Goal: Information Seeking & Learning: Learn about a topic

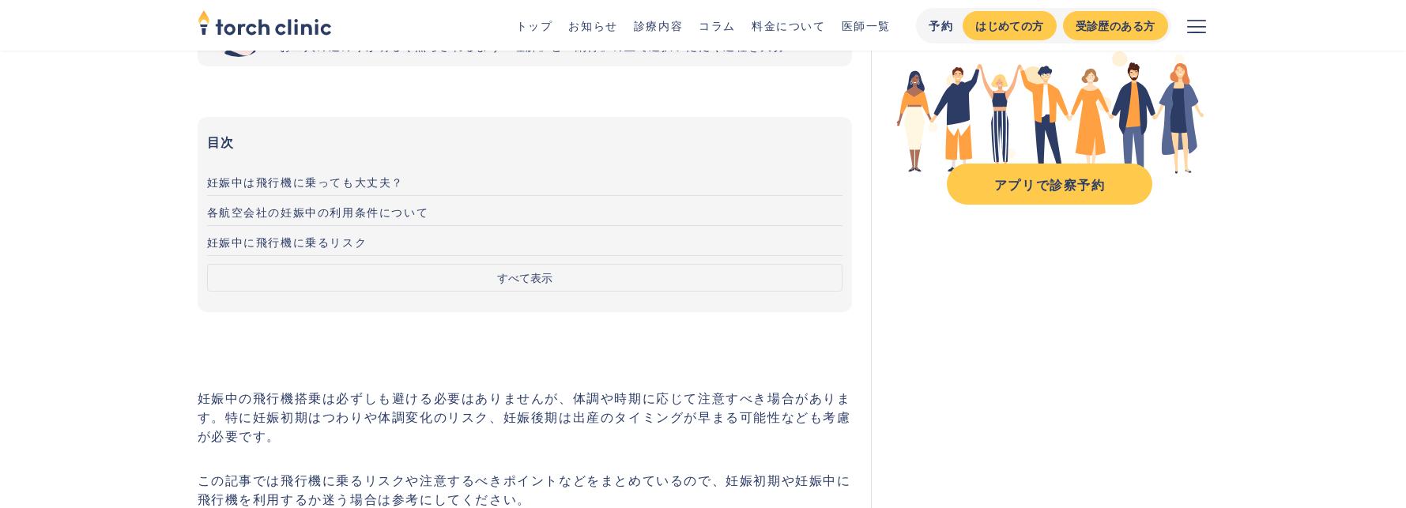
click at [350, 185] on span "妊娠中は飛行機に乗っても大丈夫？" at bounding box center [306, 182] width 198 height 16
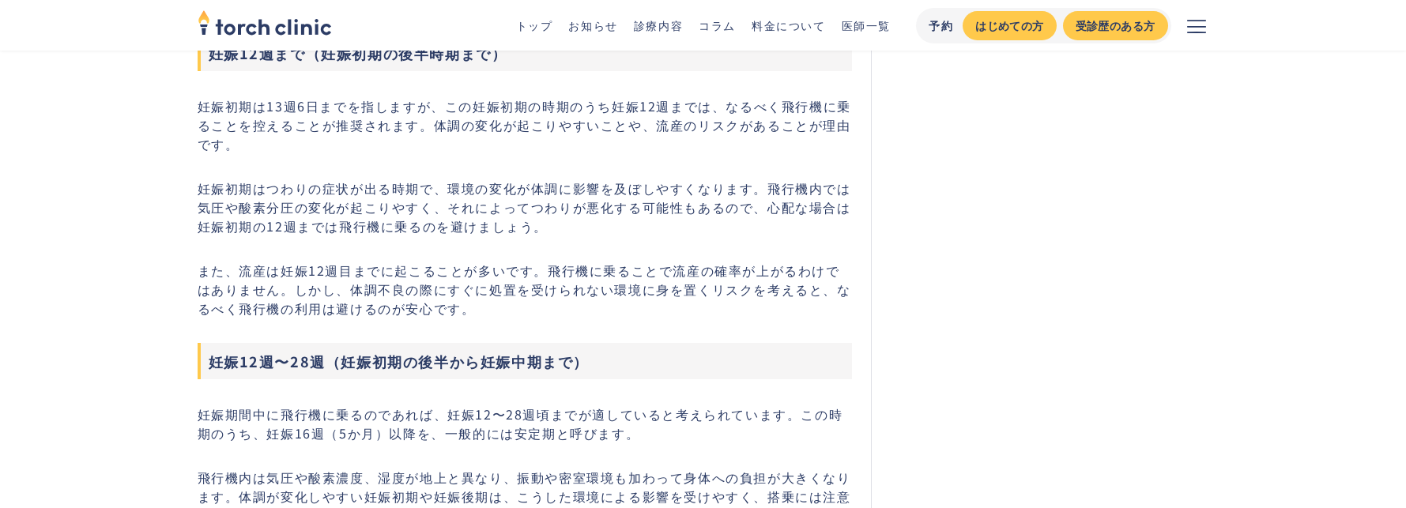
scroll to position [1005, 0]
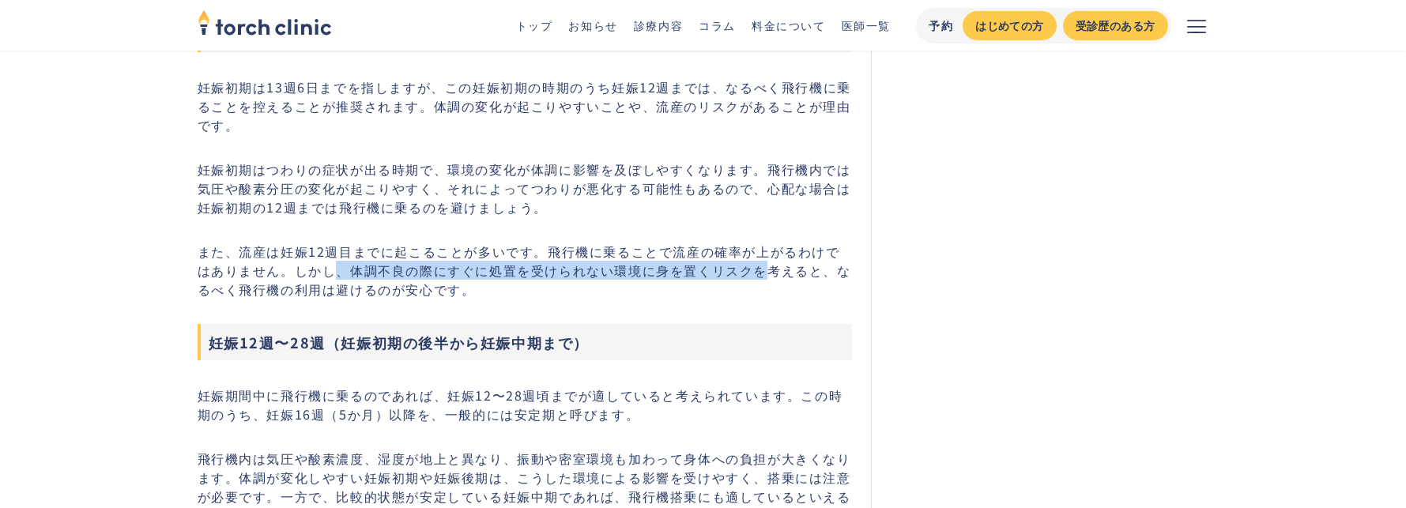
drag, startPoint x: 322, startPoint y: 270, endPoint x: 749, endPoint y: 272, distance: 427.7
click at [749, 272] on p "また、流産は妊娠12週目までに起こることが多いです。飛行機に乗ることで流産の確率が上がるわけではありません。しかし、体調不良の際にすぐに処置を受けられない環境…" at bounding box center [525, 270] width 655 height 57
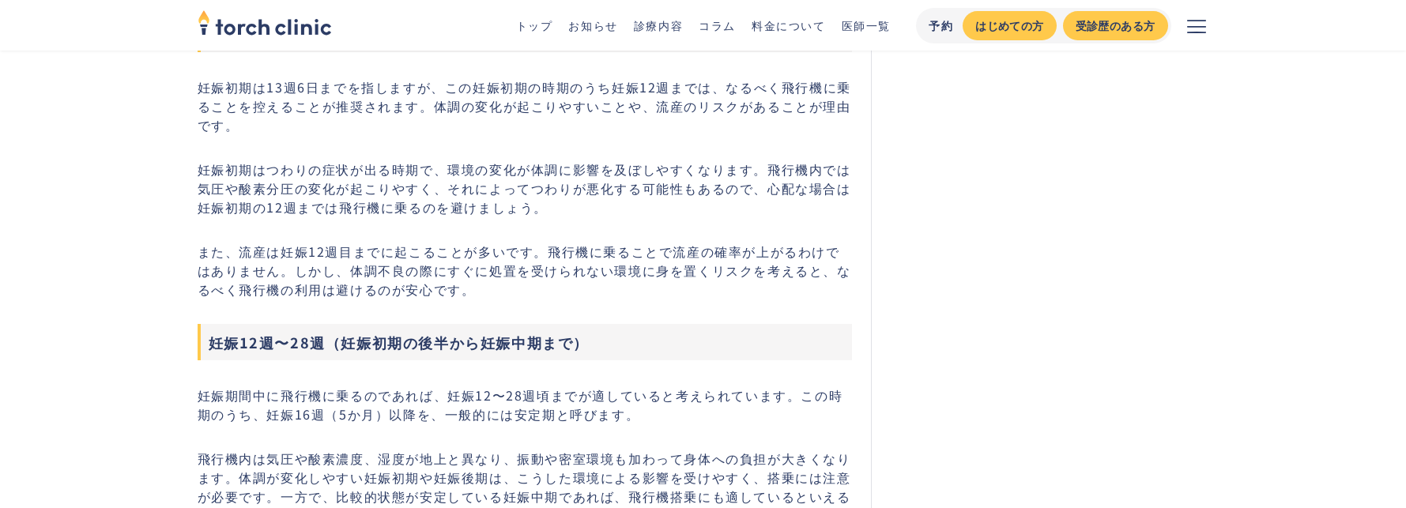
drag, startPoint x: 749, startPoint y: 272, endPoint x: 576, endPoint y: 213, distance: 182.7
click at [576, 213] on p "妊娠初期はつわりの症状が出る時期で、環境の変化が体調に影響を及ぼしやすくなります。飛行機内では気圧や酸素分圧の変化が起こりやすく、それによってつわりが悪化する…" at bounding box center [525, 188] width 655 height 57
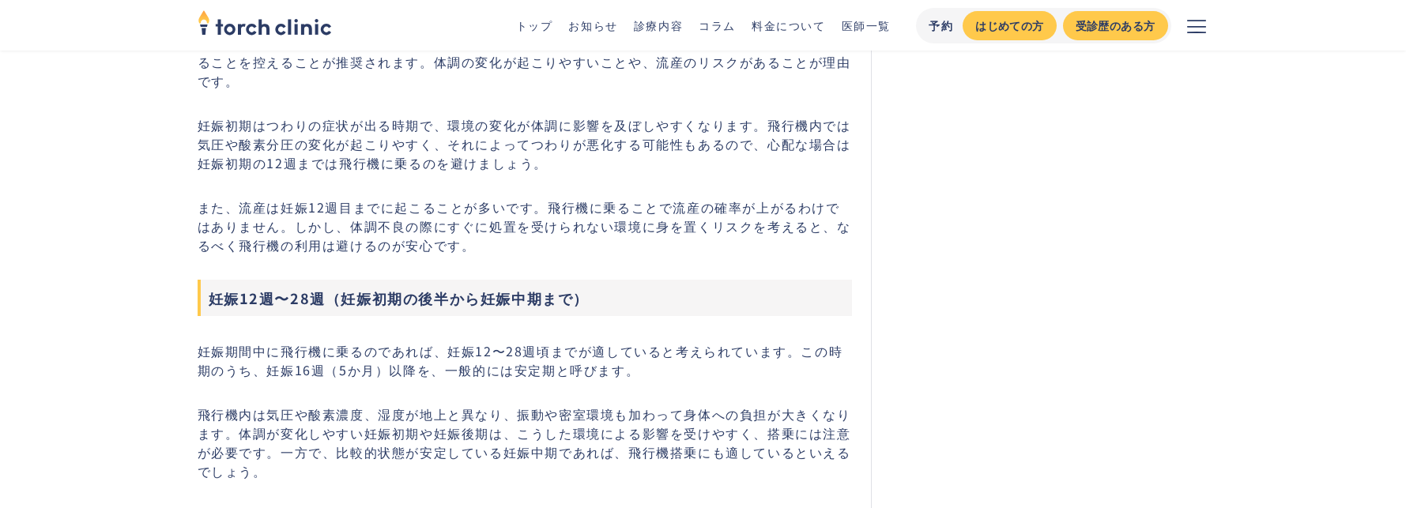
scroll to position [1084, 0]
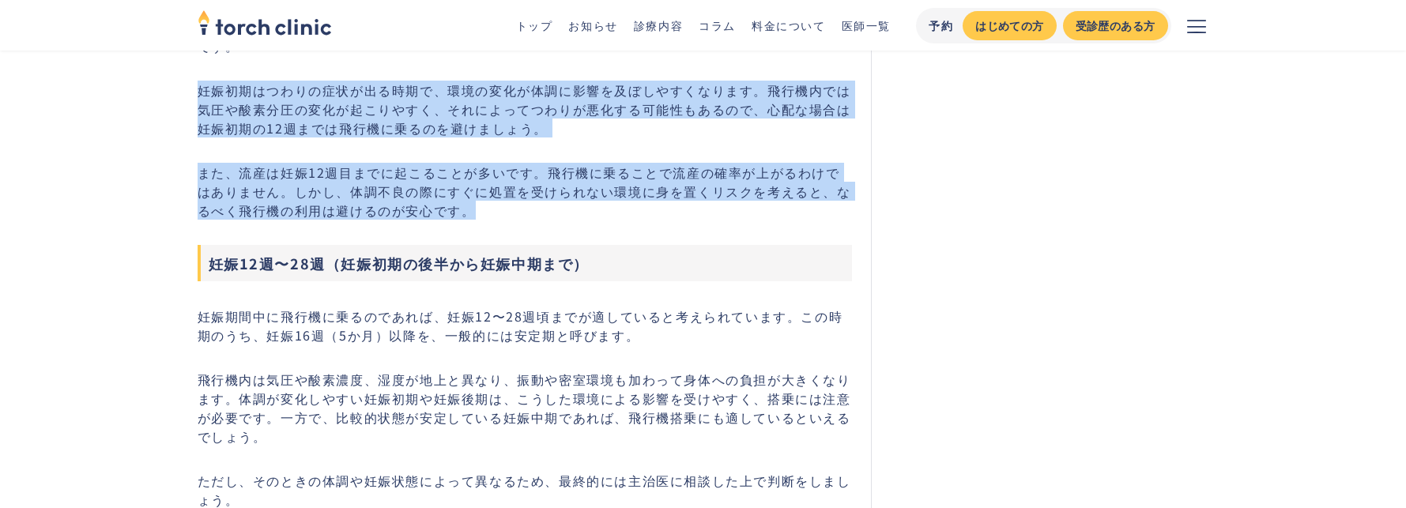
drag, startPoint x: 418, startPoint y: 205, endPoint x: 198, endPoint y: 93, distance: 246.4
drag, startPoint x: 198, startPoint y: 93, endPoint x: 307, endPoint y: 149, distance: 121.6
drag, startPoint x: 196, startPoint y: 91, endPoint x: 489, endPoint y: 217, distance: 319.4
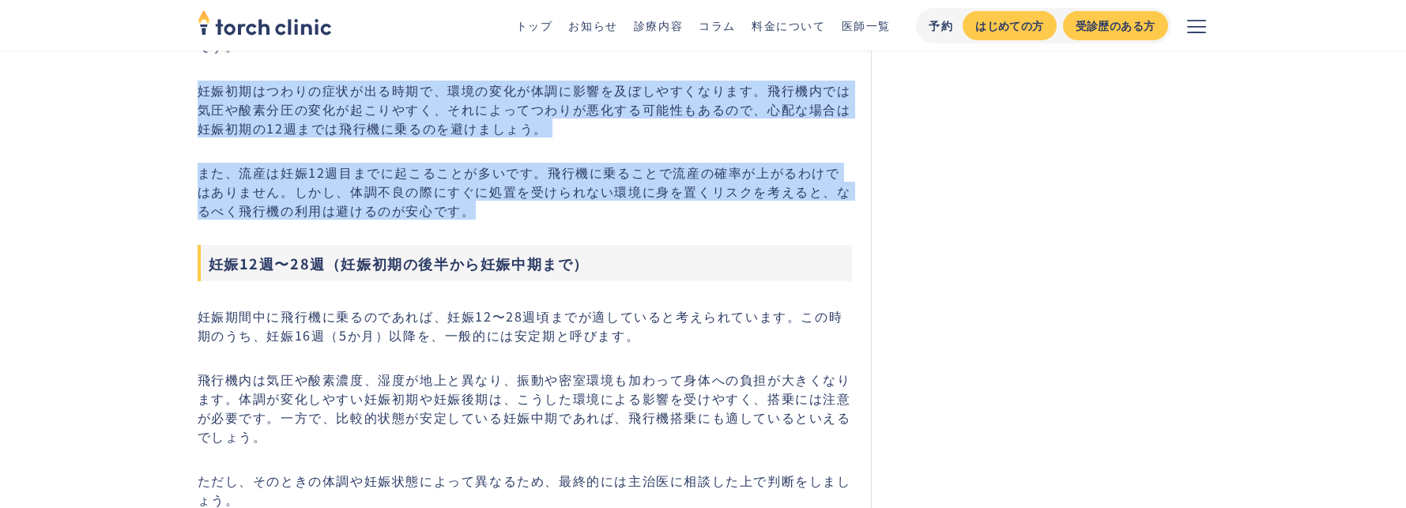
drag, startPoint x: 489, startPoint y: 217, endPoint x: 470, endPoint y: 217, distance: 19.0
click at [470, 217] on p "また、流産は妊娠12週目までに起こることが多いです。飛行機に乗ることで流産の確率が上がるわけではありません。しかし、体調不良の際にすぐに処置を受けられない環境…" at bounding box center [525, 191] width 655 height 57
drag, startPoint x: 469, startPoint y: 216, endPoint x: 190, endPoint y: 83, distance: 309.0
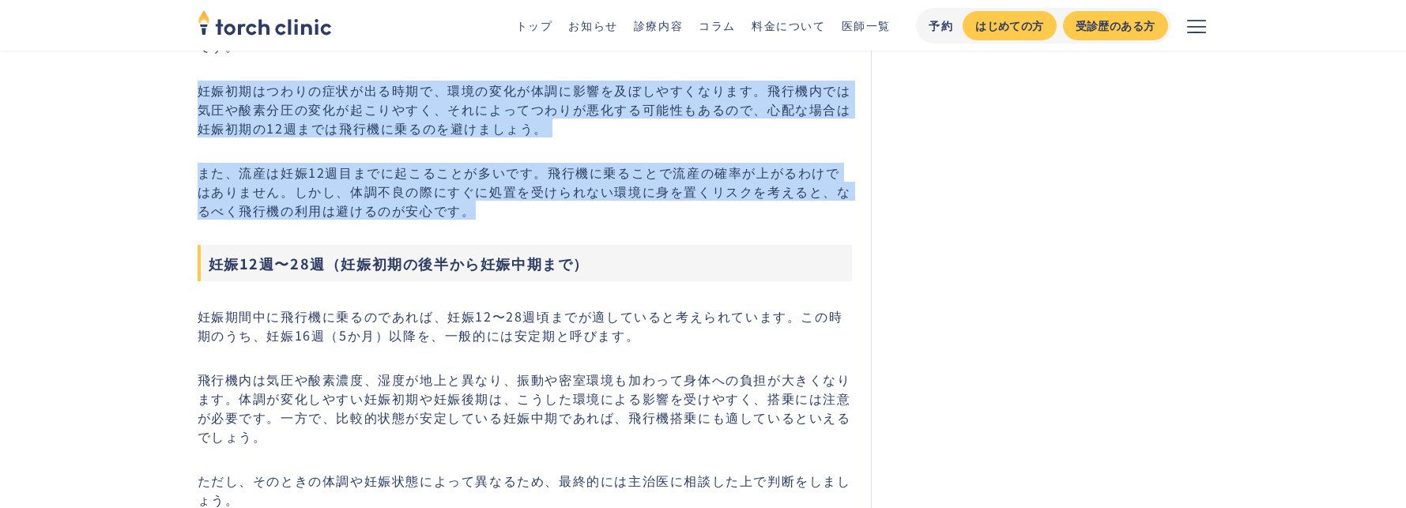
drag, startPoint x: 190, startPoint y: 83, endPoint x: 187, endPoint y: 92, distance: 10.0
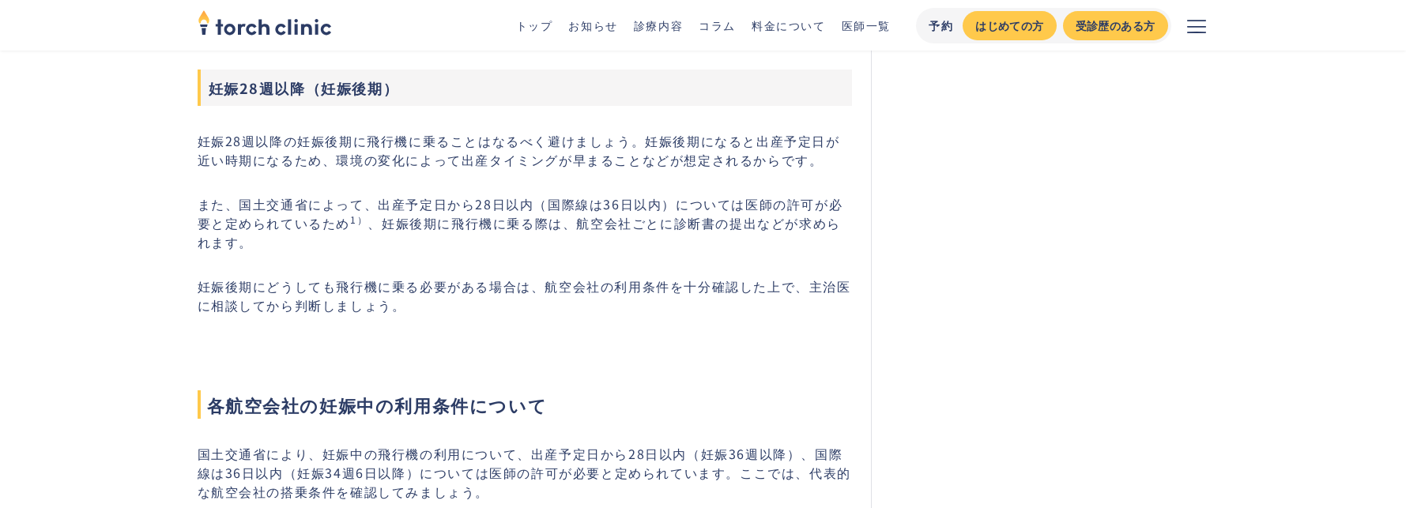
scroll to position [1558, 0]
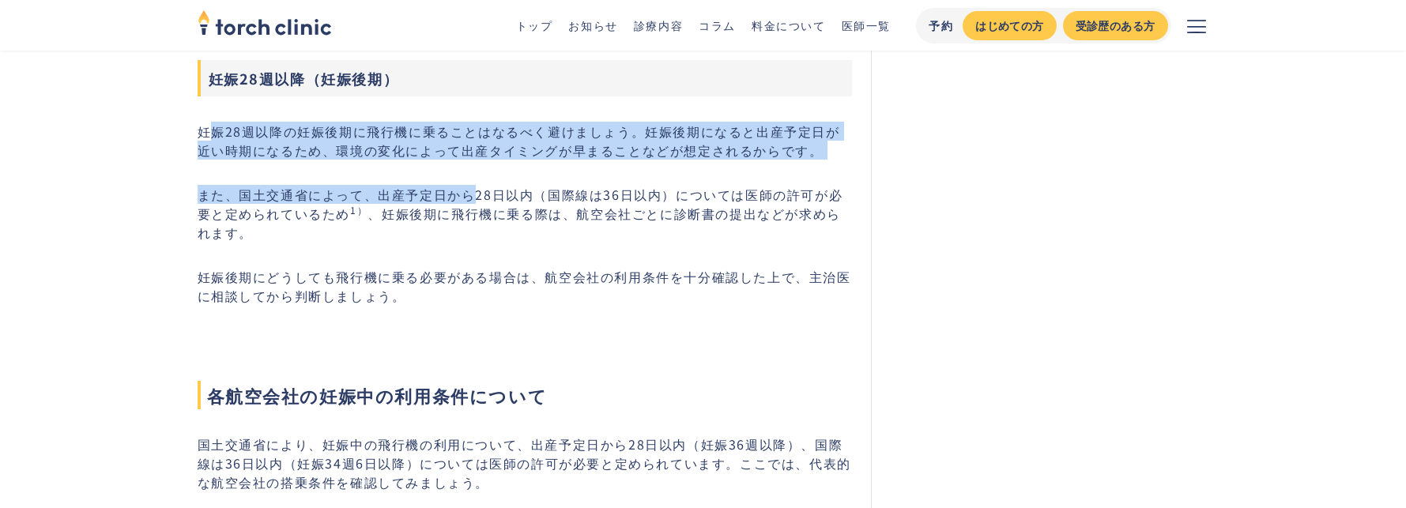
drag, startPoint x: 213, startPoint y: 133, endPoint x: 473, endPoint y: 161, distance: 261.6
drag, startPoint x: 473, startPoint y: 161, endPoint x: 379, endPoint y: 151, distance: 93.8
click at [379, 151] on p "妊娠28週以降の妊娠後期に飛行機に乗ることはなるべく避けましょう。妊娠後期になると出産予定日が近い時期になるため、環境の変化によって出産タイミングが早まること…" at bounding box center [525, 141] width 655 height 38
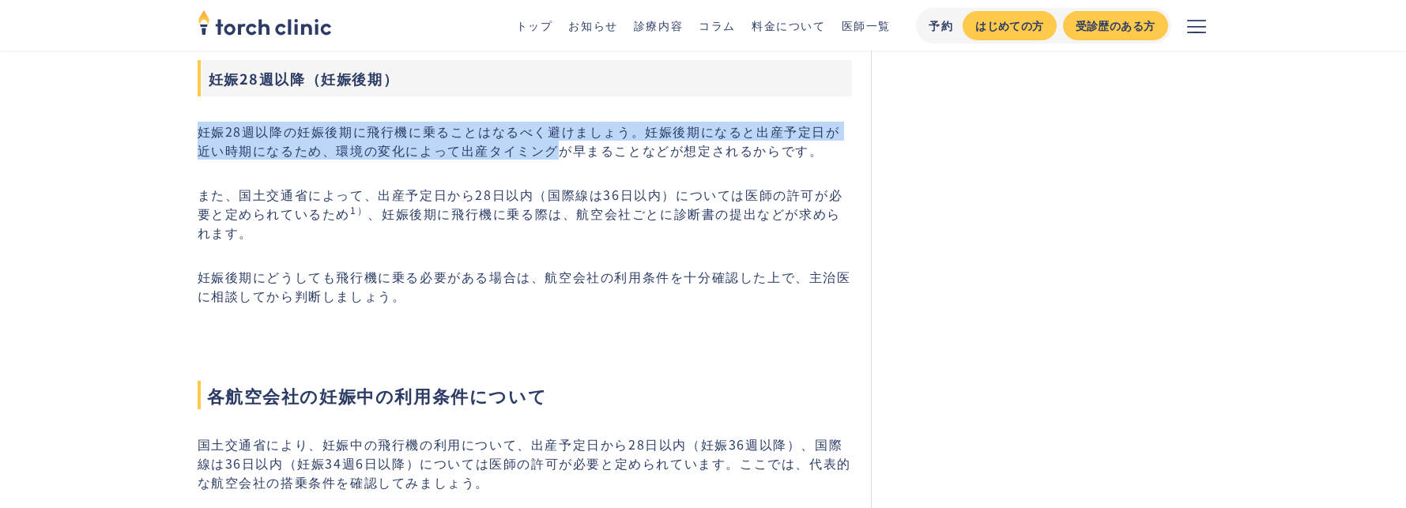
drag, startPoint x: 203, startPoint y: 131, endPoint x: 542, endPoint y: 154, distance: 339.9
click at [542, 154] on p "妊娠28週以降の妊娠後期に飛行機に乗ることはなるべく避けましょう。妊娠後期になると出産予定日が近い時期になるため、環境の変化によって出産タイミングが早まること…" at bounding box center [525, 141] width 655 height 38
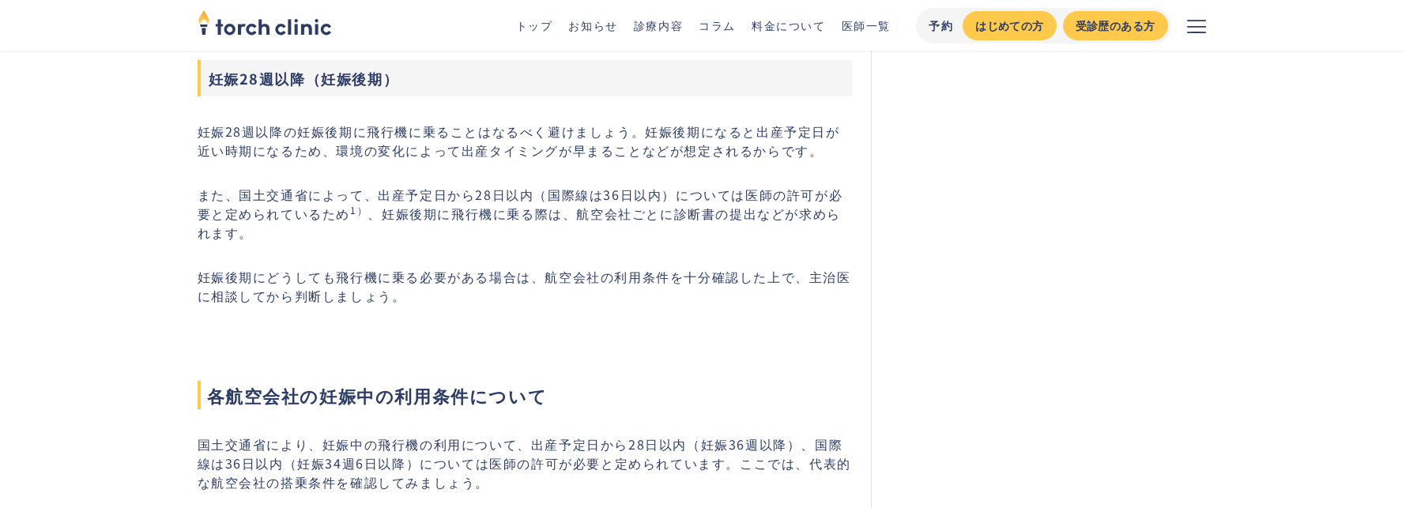
drag, startPoint x: 542, startPoint y: 154, endPoint x: 485, endPoint y: 184, distance: 65.1
click at [485, 185] on p "また、国土交通省によって、出産予定日から28日以内（国際線は36日以内）については医師の許可が必要と定められているため 1） 、妊娠後期に飛行機に乗る際は、航…" at bounding box center [525, 213] width 655 height 57
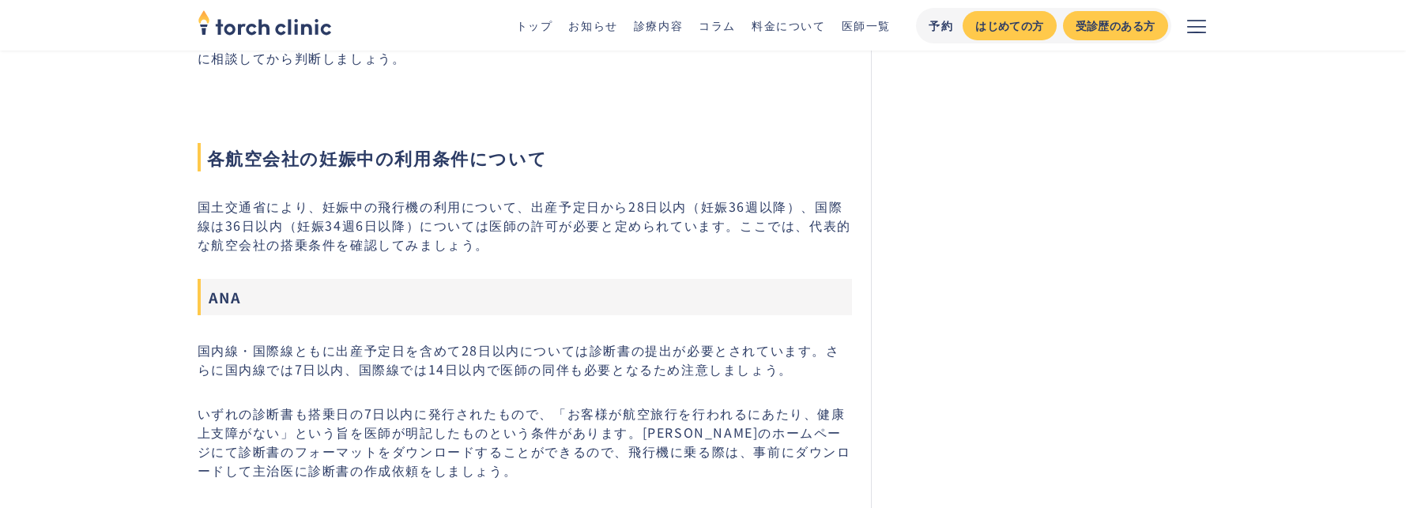
scroll to position [1795, 0]
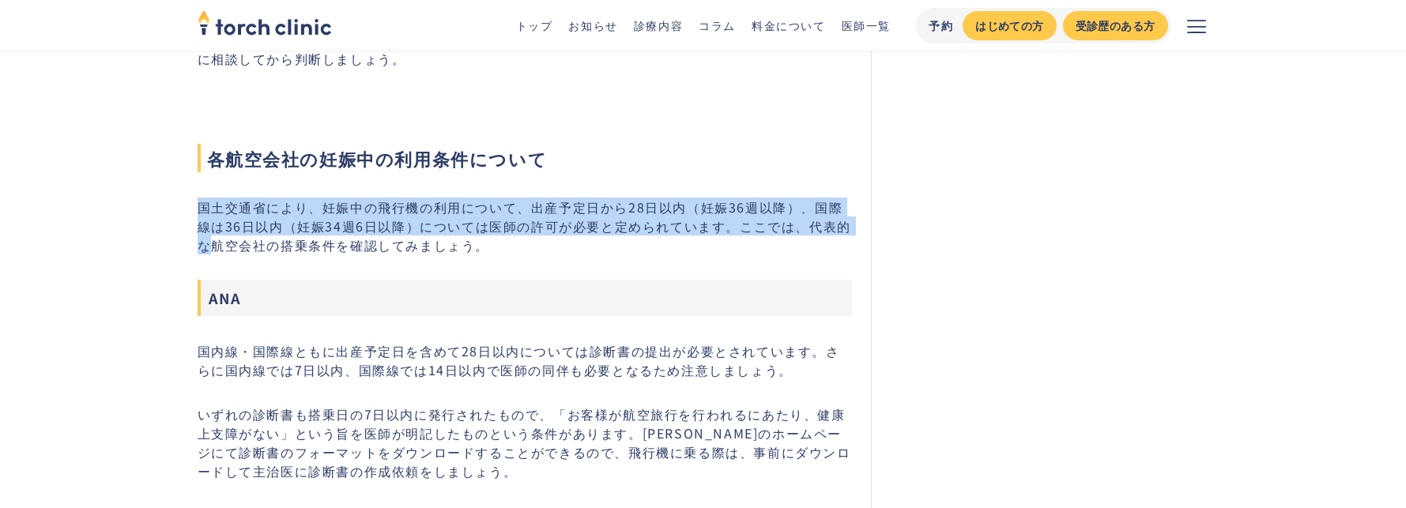
drag, startPoint x: 204, startPoint y: 212, endPoint x: 862, endPoint y: 222, distance: 657.8
click at [853, 222] on p "国土交通省により、妊娠中の飛行機の利用について、出産予定日から28日以内（妊娠36週以降）、国際線は36日以内（妊娠34週6日以降）については医師の許可が必要…" at bounding box center [525, 226] width 655 height 57
click at [403, 224] on p "国土交通省により、妊娠中の飛行機の利用について、出産予定日から28日以内（妊娠36週以降）、国際線は36日以内（妊娠34週6日以降）については医師の許可が必要…" at bounding box center [525, 226] width 655 height 57
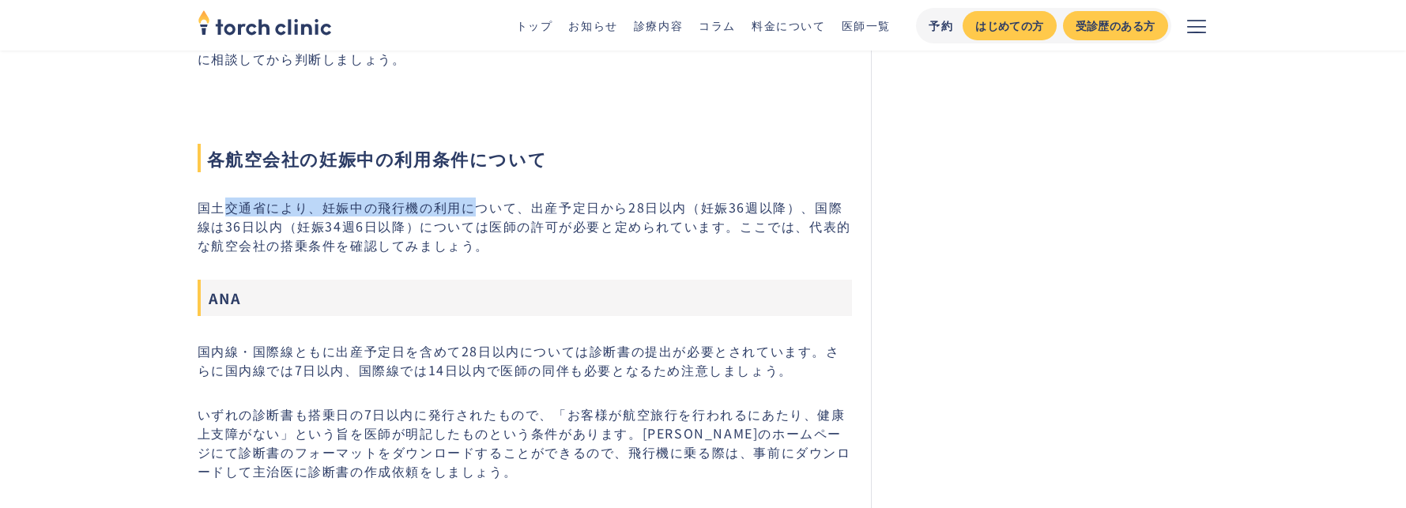
drag, startPoint x: 232, startPoint y: 213, endPoint x: 470, endPoint y: 198, distance: 239.3
click at [470, 198] on p "国土交通省により、妊娠中の飛行機の利用について、出産予定日から28日以内（妊娠36週以降）、国際線は36日以内（妊娠34週6日以降）については医師の許可が必要…" at bounding box center [525, 226] width 655 height 57
drag, startPoint x: 470, startPoint y: 198, endPoint x: 355, endPoint y: 198, distance: 115.4
click at [355, 198] on p "国土交通省により、妊娠中の飛行機の利用について、出産予定日から28日以内（妊娠36週以降）、国際線は36日以内（妊娠34週6日以降）については医師の許可が必要…" at bounding box center [525, 226] width 655 height 57
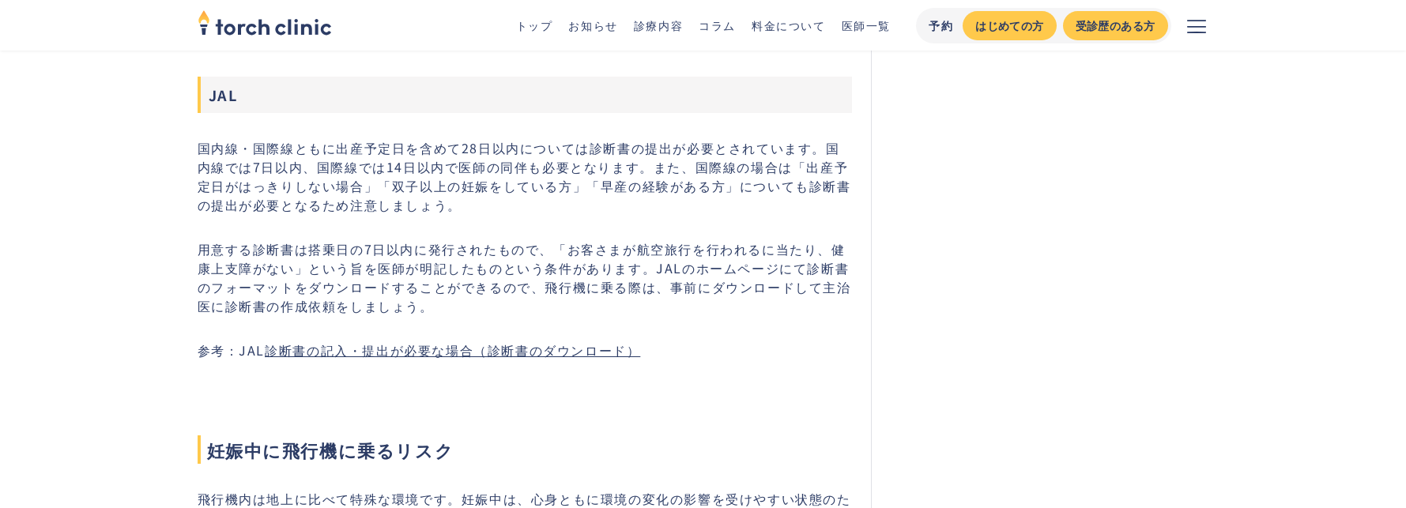
scroll to position [2269, 0]
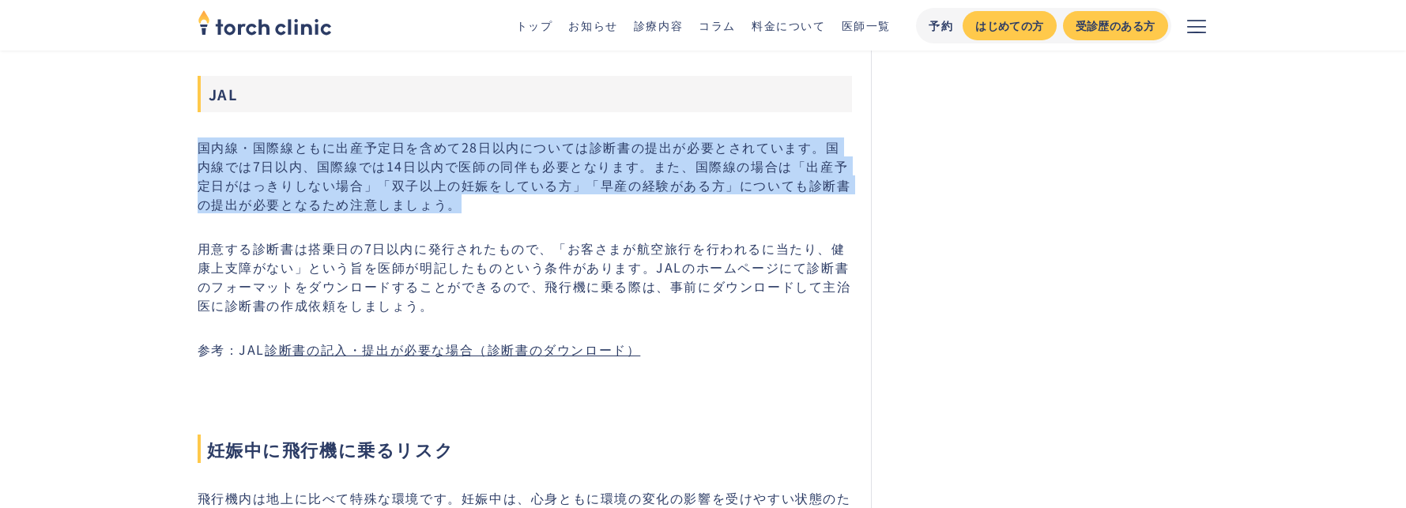
drag, startPoint x: 202, startPoint y: 143, endPoint x: 468, endPoint y: 200, distance: 271.6
click at [468, 200] on p "国内線・国際線ともに出産予定日を含めて28日以内については診断書の提出が必要とされています。国内線では7日以内、国際線では14日以内で医師の同伴も必要となりま…" at bounding box center [525, 176] width 655 height 76
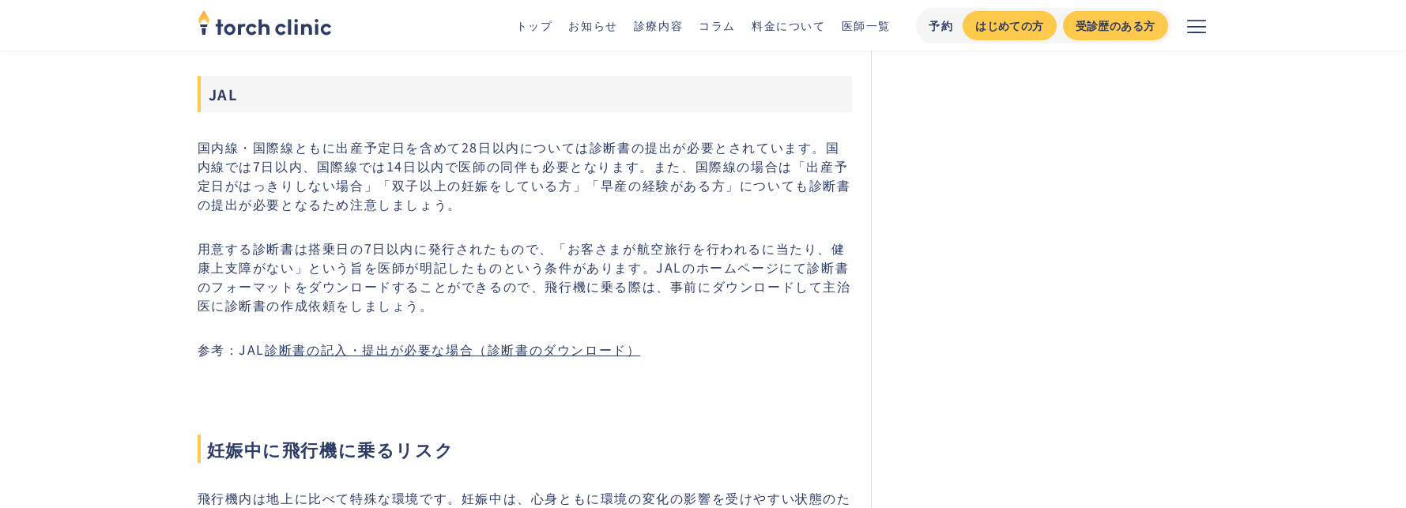
drag, startPoint x: 468, startPoint y: 200, endPoint x: 431, endPoint y: 220, distance: 42.1
